Goal: Information Seeking & Learning: Learn about a topic

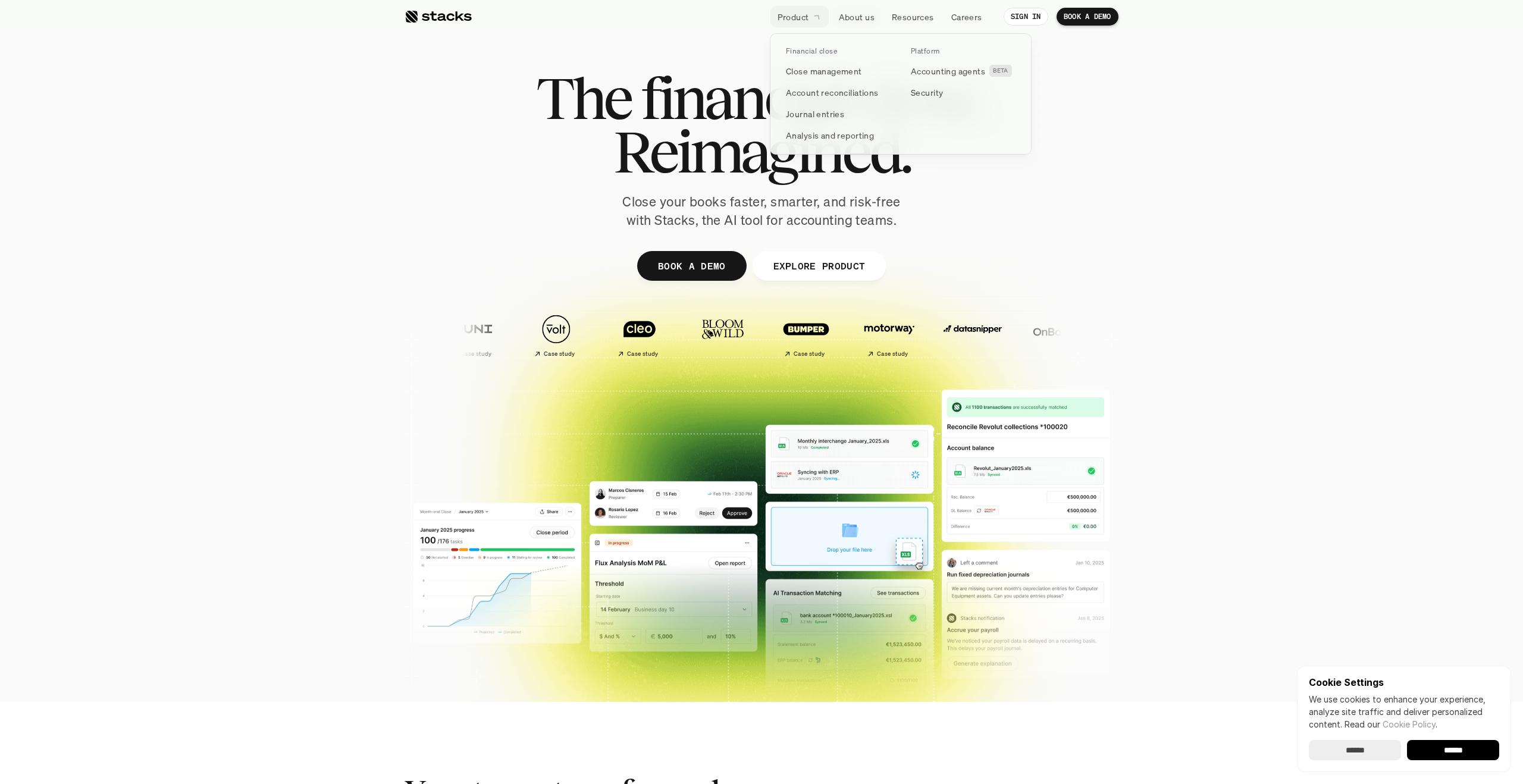
click at [809, 17] on link "Product" at bounding box center [799, 16] width 58 height 21
click at [936, 70] on p "Accounting agents" at bounding box center [948, 71] width 75 height 12
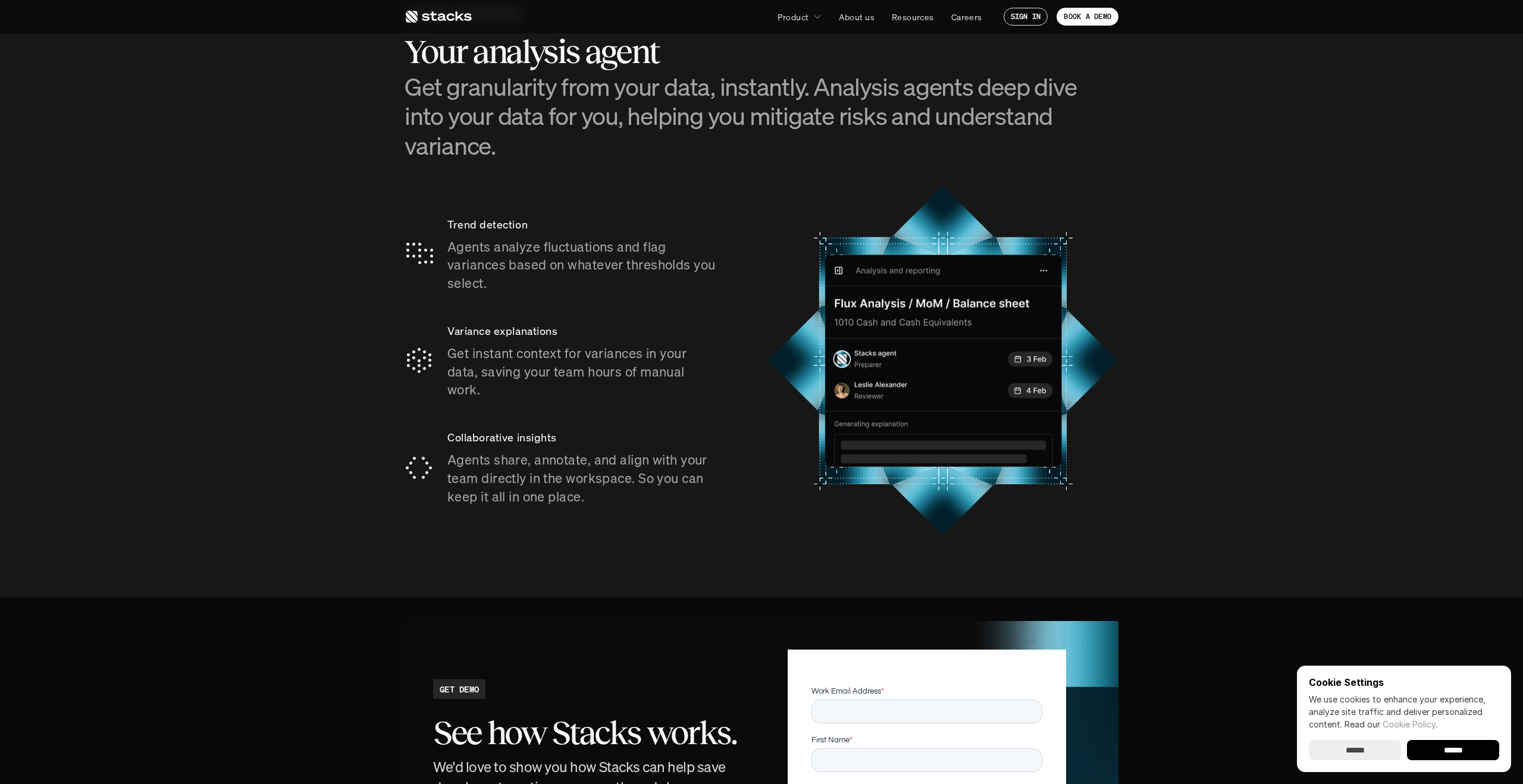
scroll to position [2625, 0]
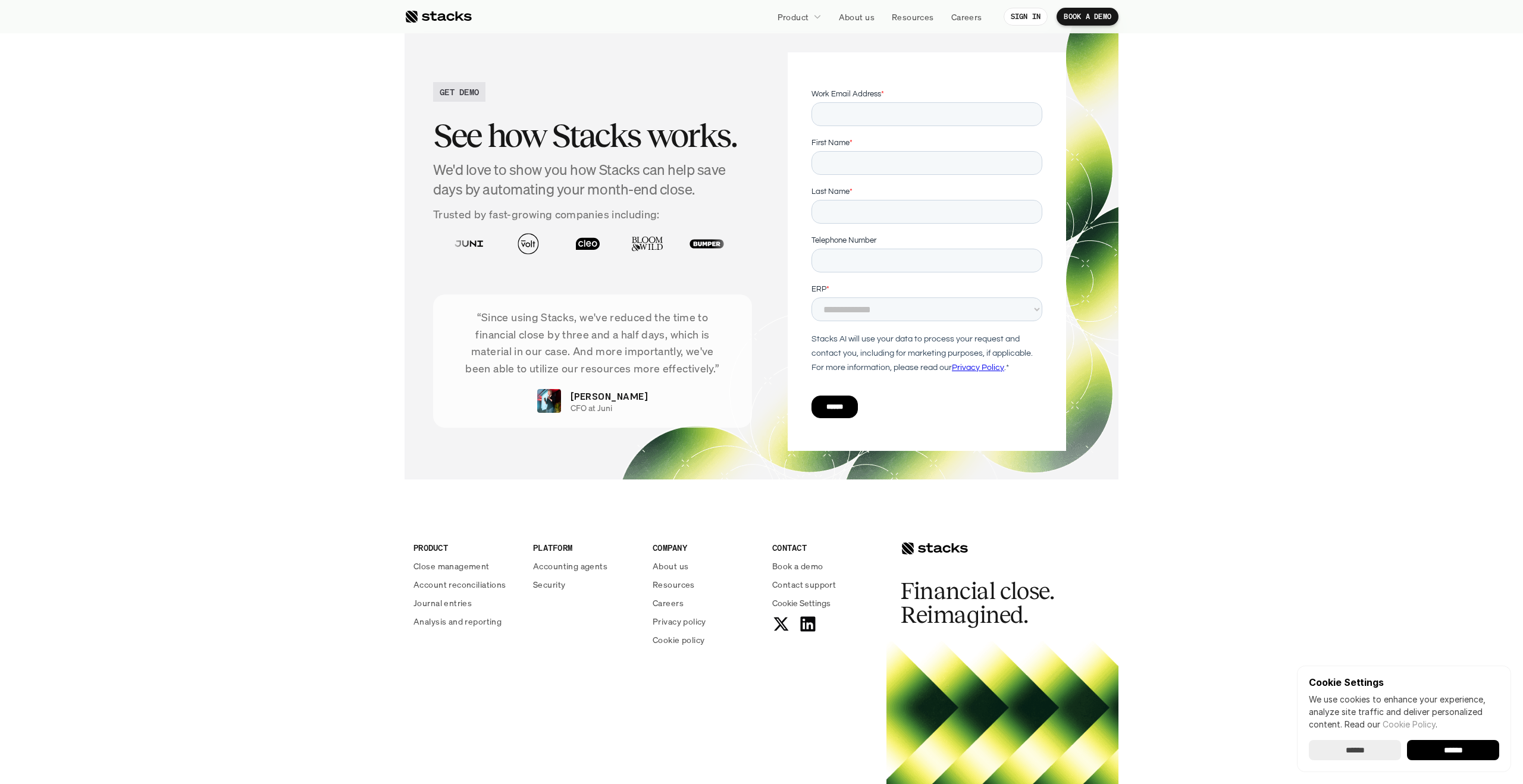
click at [458, 19] on div at bounding box center [438, 16] width 67 height 14
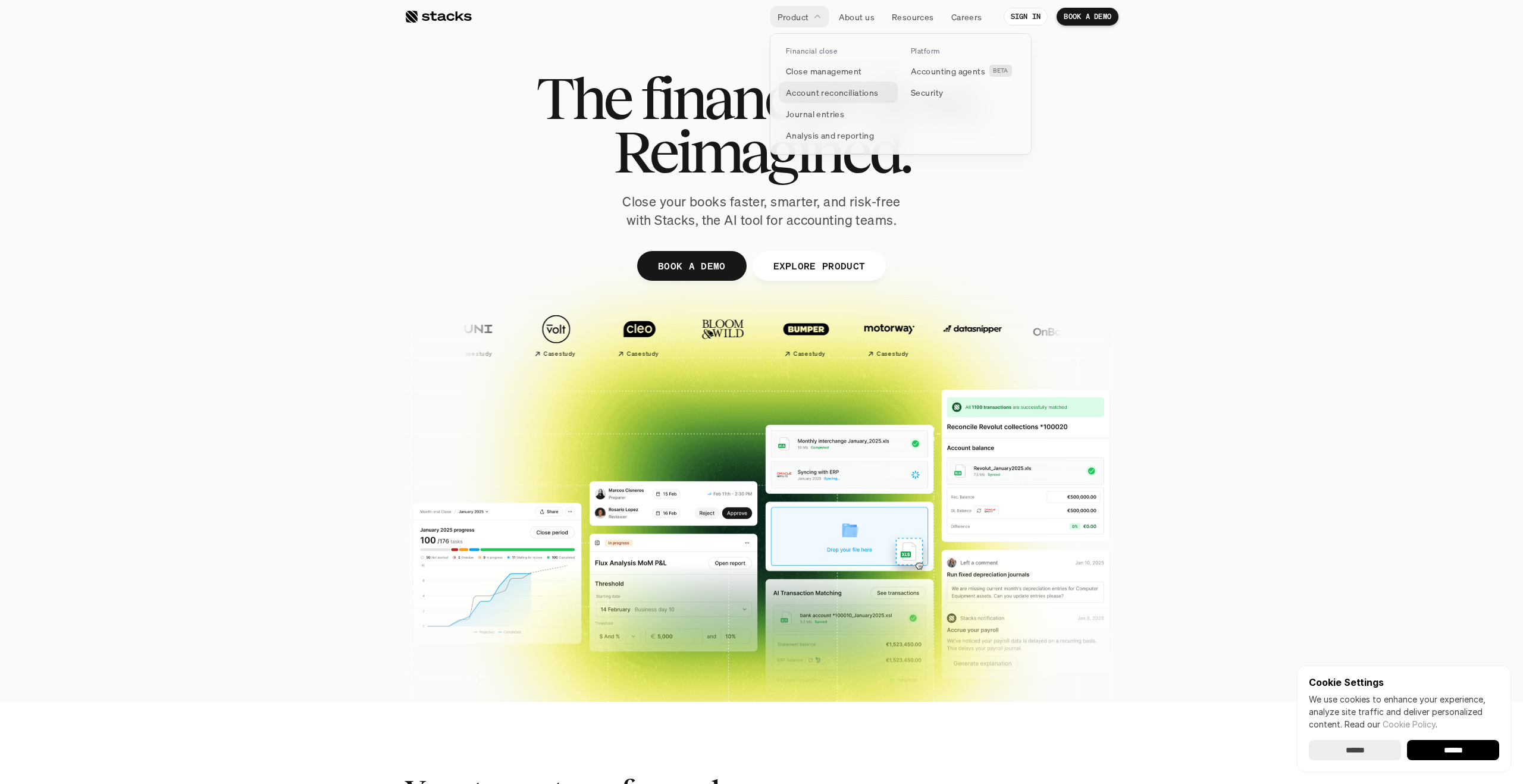
click at [830, 92] on p "Account reconciliations" at bounding box center [831, 92] width 93 height 12
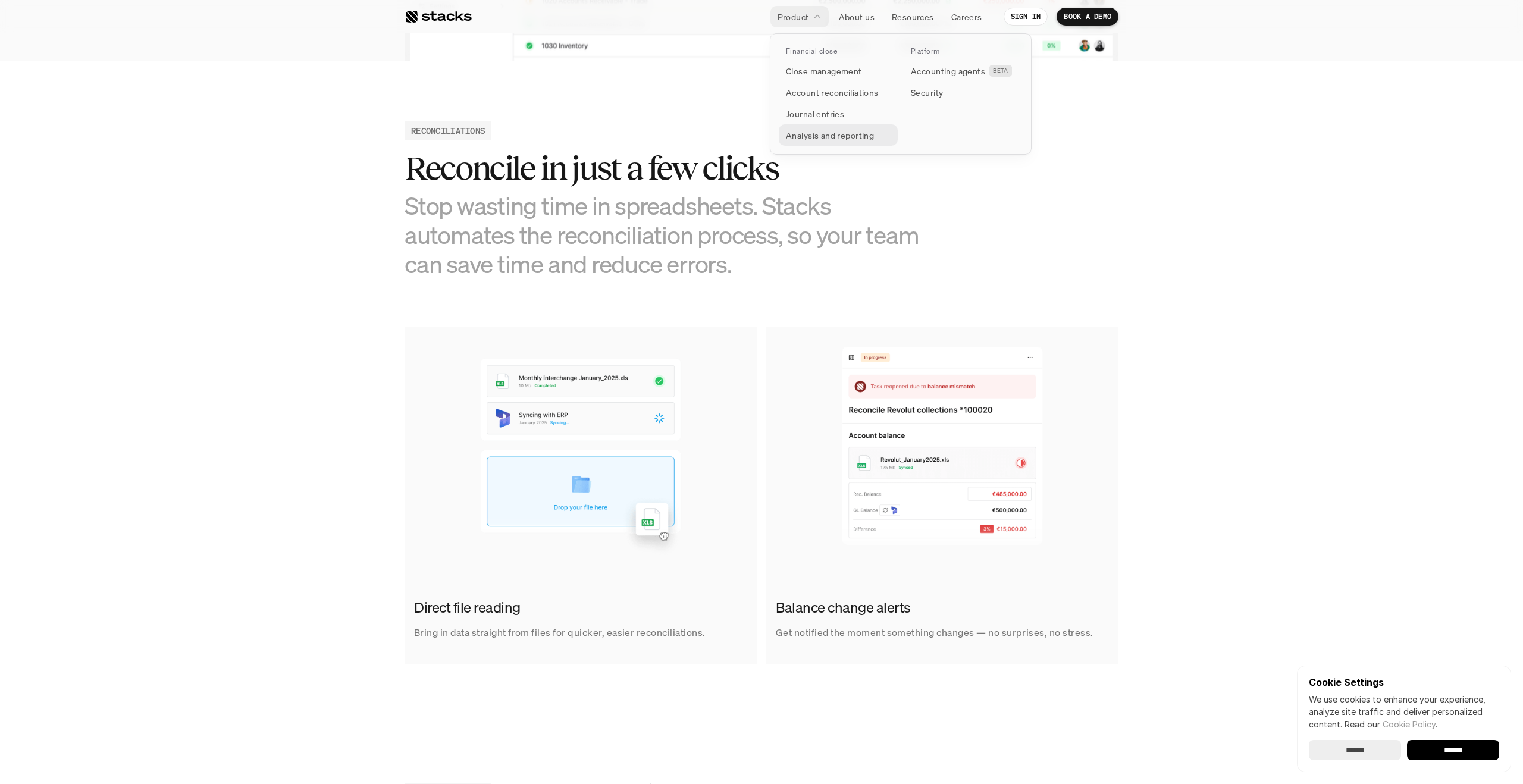
scroll to position [505, 0]
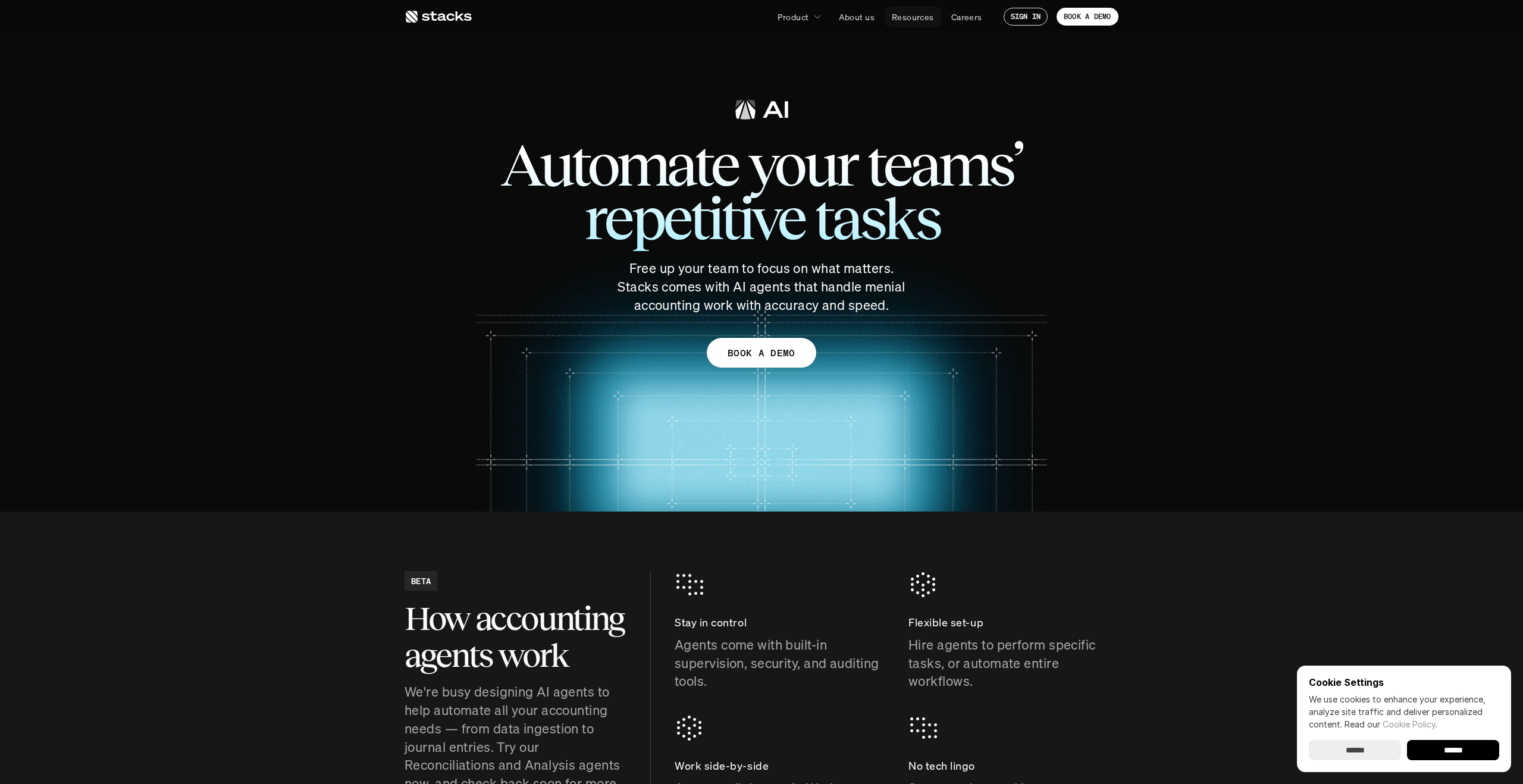
click at [923, 16] on p "Resources" at bounding box center [913, 16] width 42 height 12
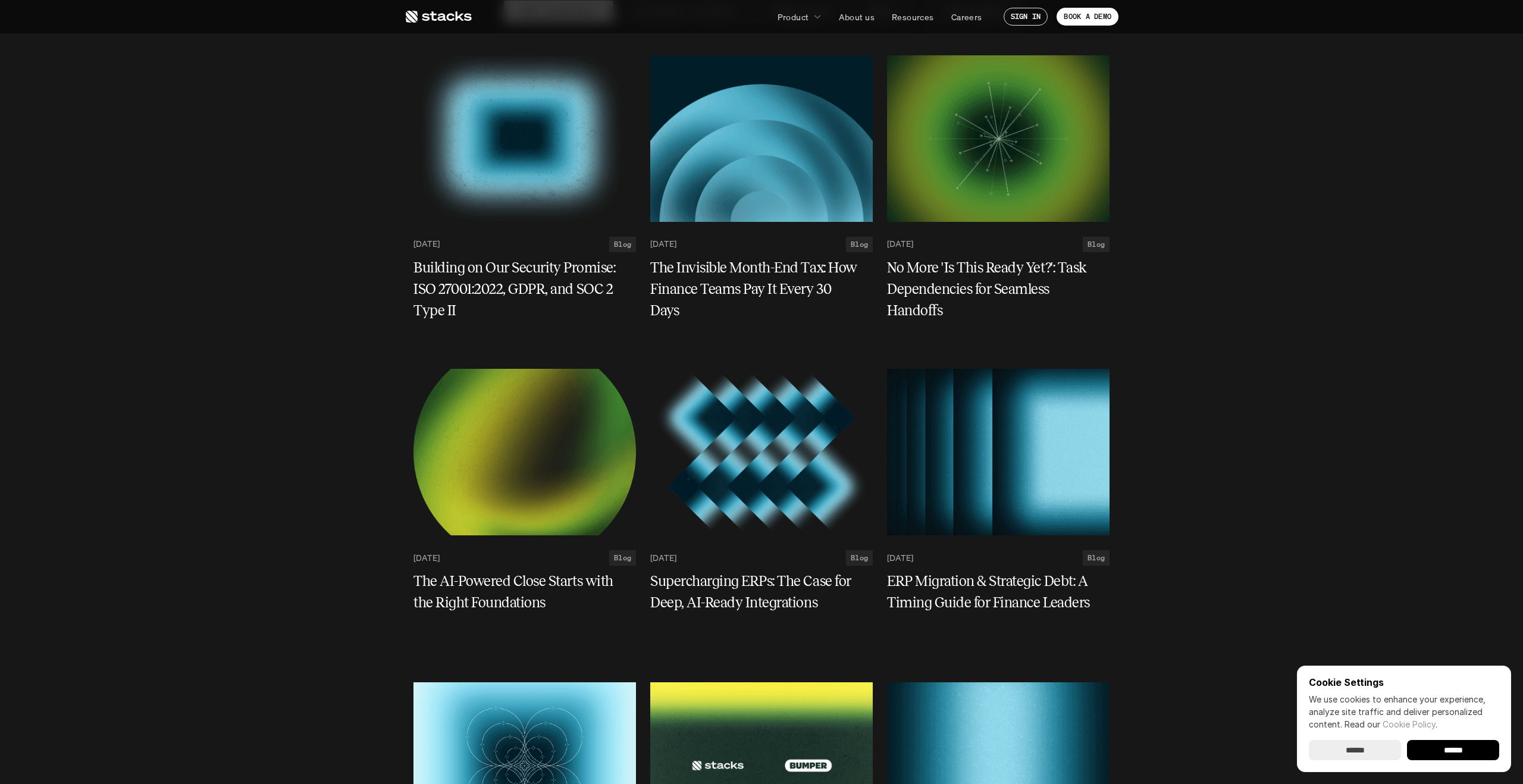
scroll to position [519, 0]
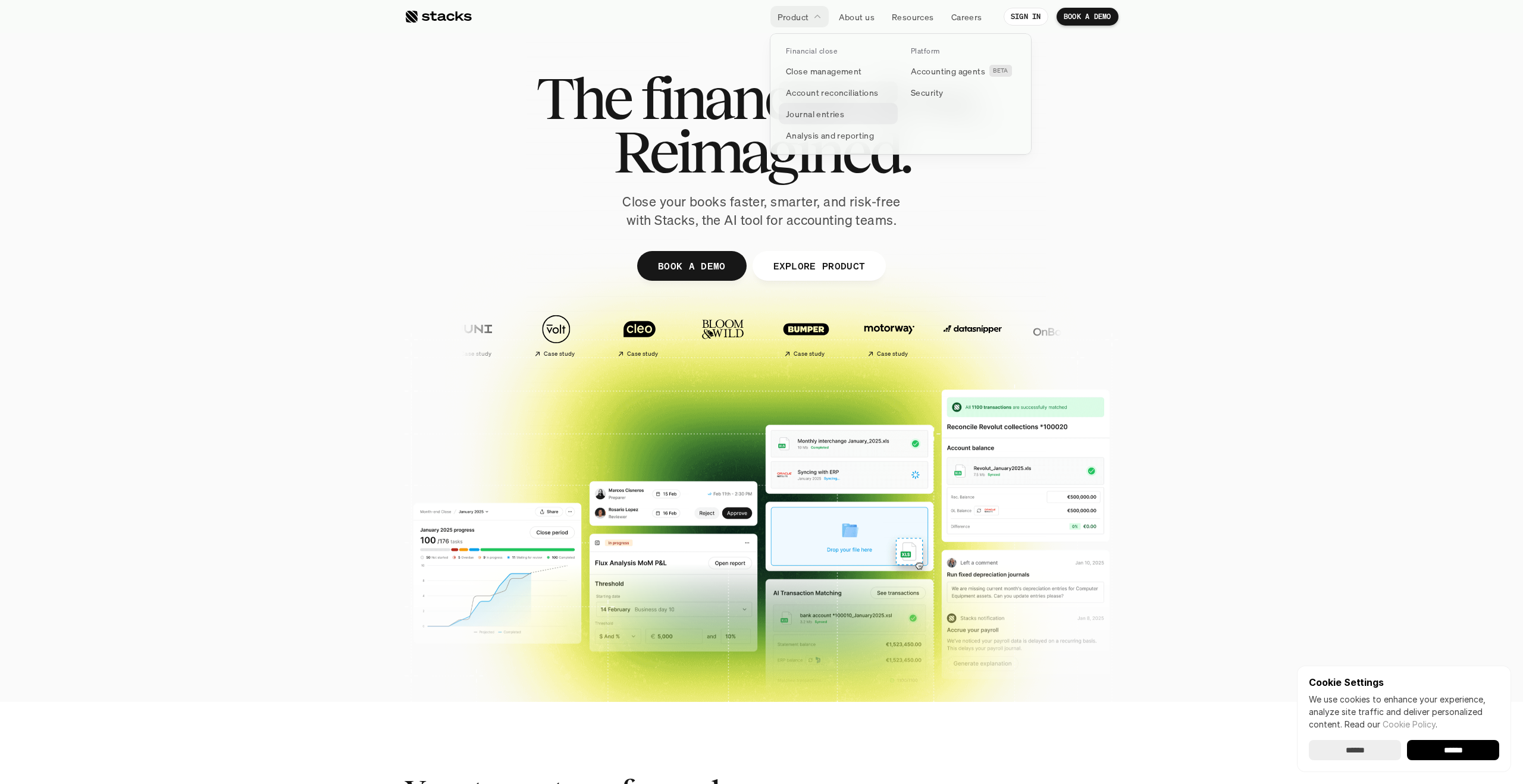
click at [820, 109] on p "Journal entries" at bounding box center [814, 113] width 58 height 12
